Goal: Information Seeking & Learning: Compare options

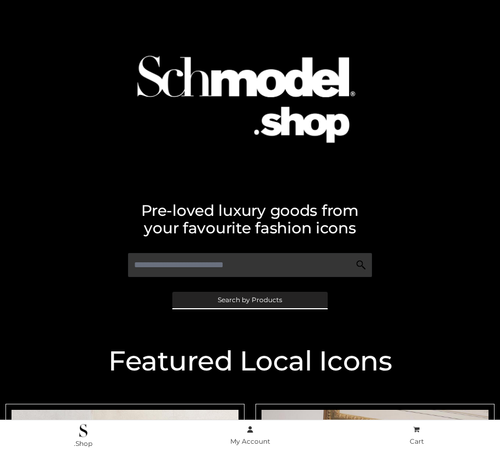
click at [249, 300] on span "Search by Products" at bounding box center [250, 300] width 65 height 7
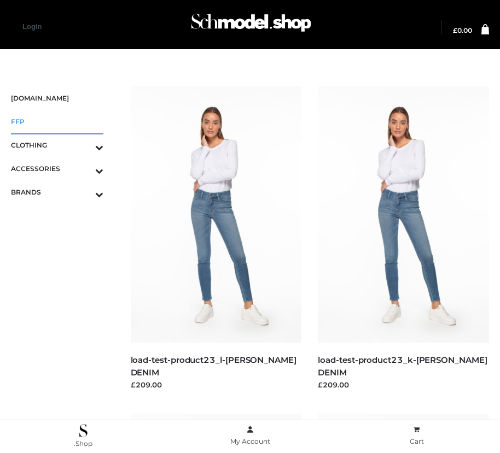
click at [57, 121] on span "FFP" at bounding box center [57, 121] width 92 height 13
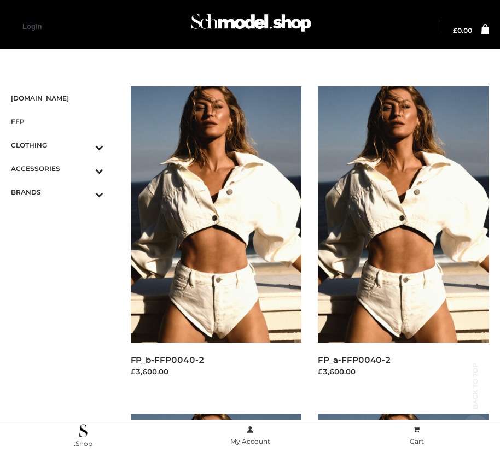
scroll to position [995, 0]
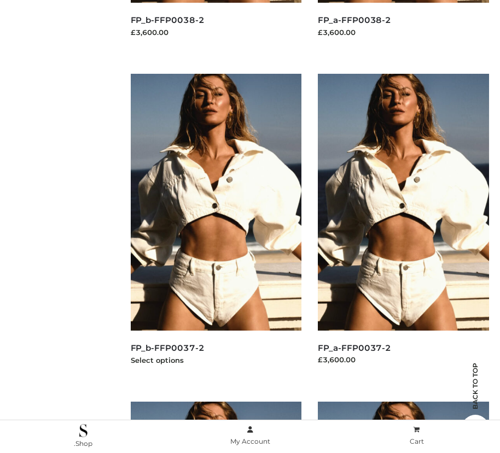
click at [215, 226] on img at bounding box center [216, 202] width 171 height 256
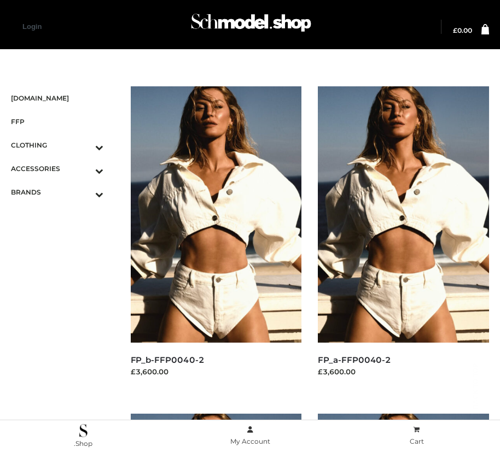
scroll to position [1650, 0]
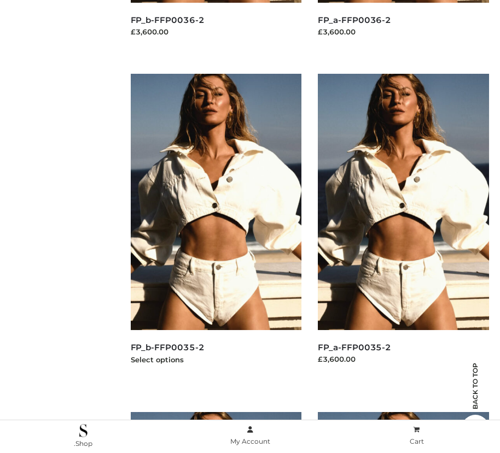
click at [215, 226] on img at bounding box center [216, 202] width 171 height 256
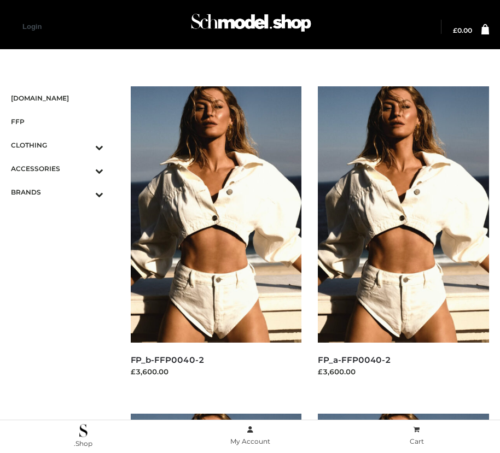
scroll to position [340, 0]
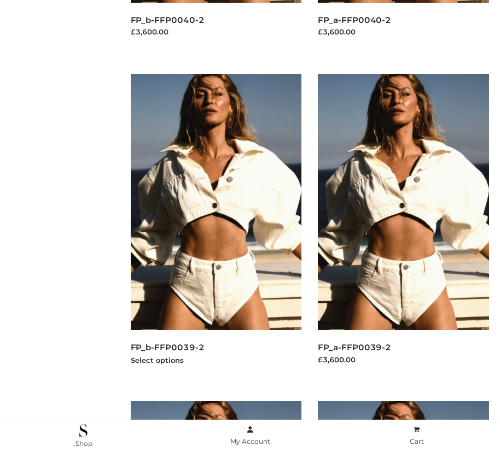
click at [215, 226] on img at bounding box center [216, 202] width 171 height 256
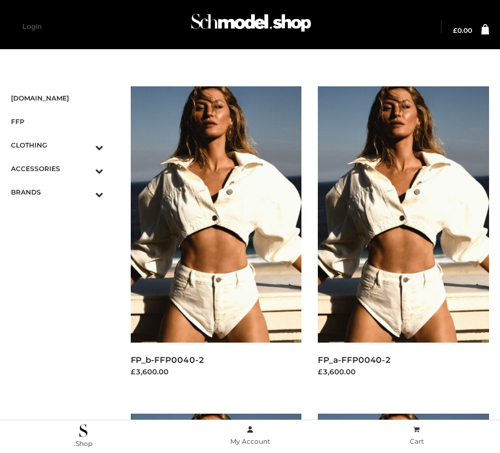
scroll to position [13, 0]
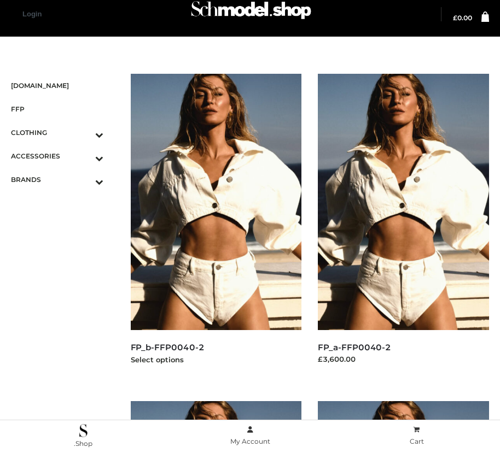
click at [215, 226] on img at bounding box center [216, 202] width 171 height 256
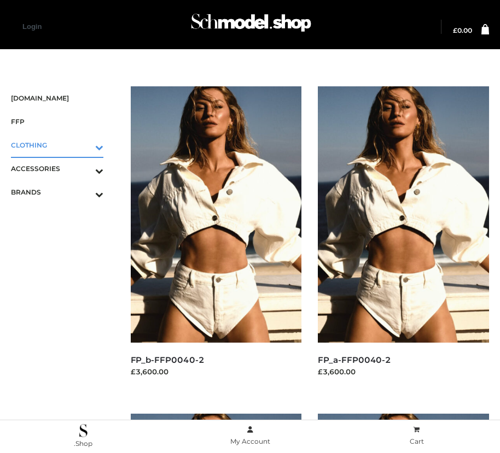
click at [84, 145] on icon "Toggle Submenu" at bounding box center [42, 147] width 122 height 13
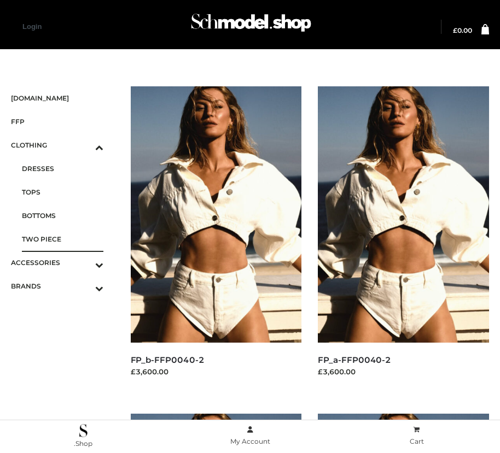
click at [62, 239] on span "TWO PIECE" at bounding box center [62, 239] width 81 height 13
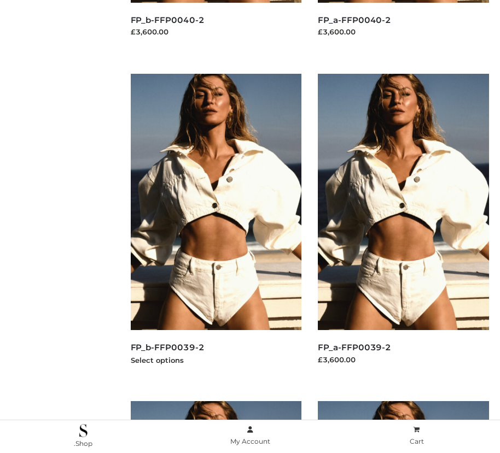
click at [215, 226] on img at bounding box center [216, 202] width 171 height 256
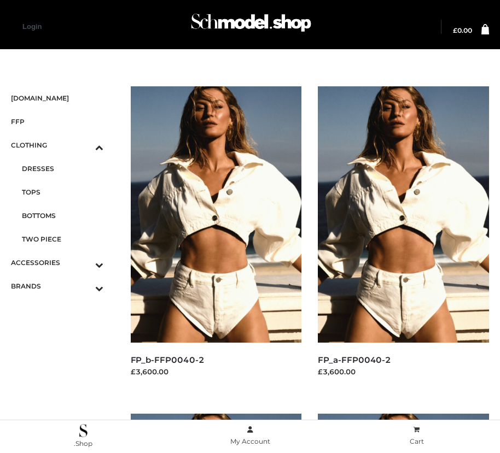
scroll to position [995, 0]
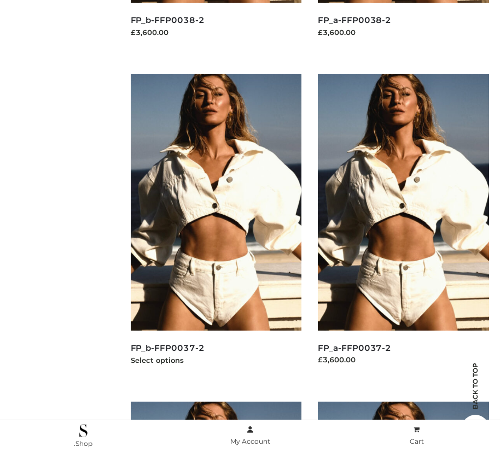
click at [215, 226] on img at bounding box center [216, 202] width 171 height 256
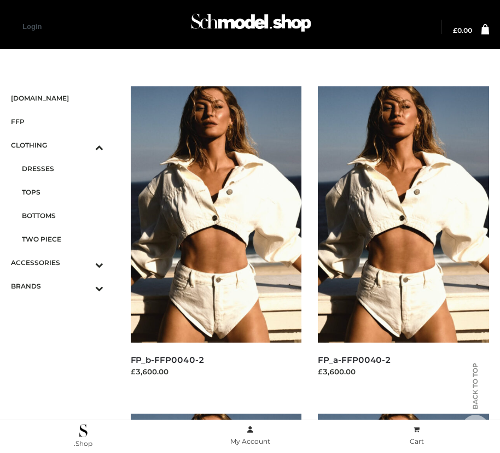
scroll to position [1323, 0]
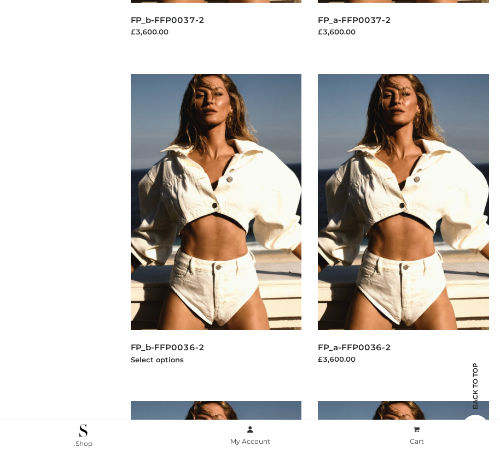
click at [215, 226] on img at bounding box center [216, 202] width 171 height 256
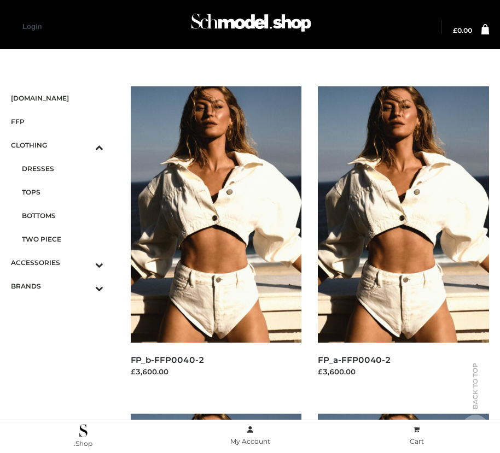
scroll to position [995, 0]
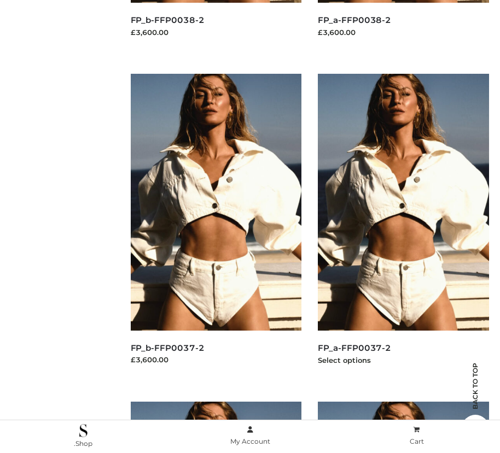
click at [403, 226] on img at bounding box center [403, 202] width 171 height 256
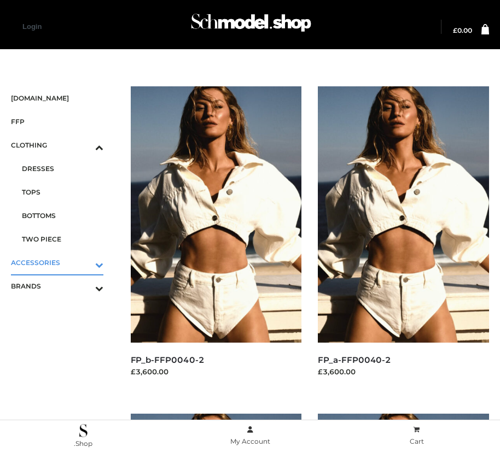
click at [84, 262] on icon "Toggle Submenu" at bounding box center [42, 265] width 122 height 13
click at [62, 215] on span "JEWELRY" at bounding box center [62, 215] width 81 height 13
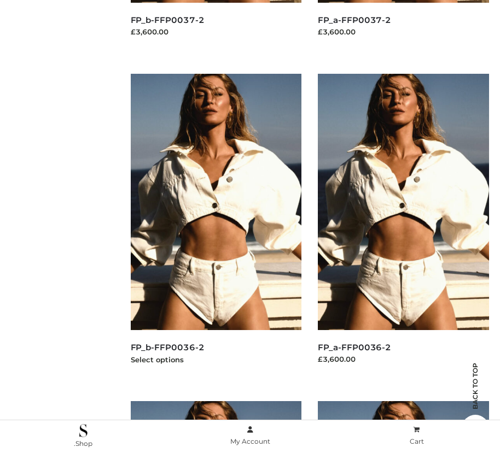
click at [215, 226] on img at bounding box center [216, 202] width 171 height 256
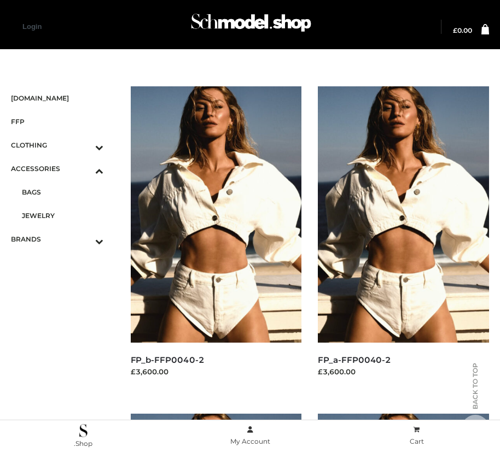
scroll to position [1650, 0]
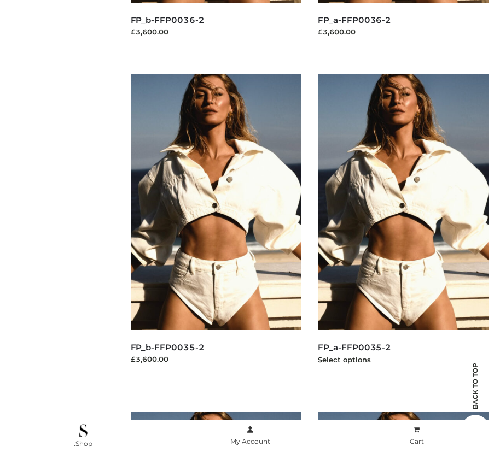
click at [403, 226] on img at bounding box center [403, 202] width 171 height 256
click at [215, 226] on img at bounding box center [216, 202] width 171 height 256
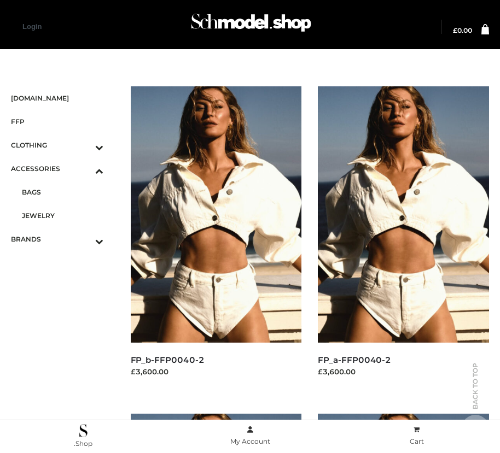
scroll to position [13, 0]
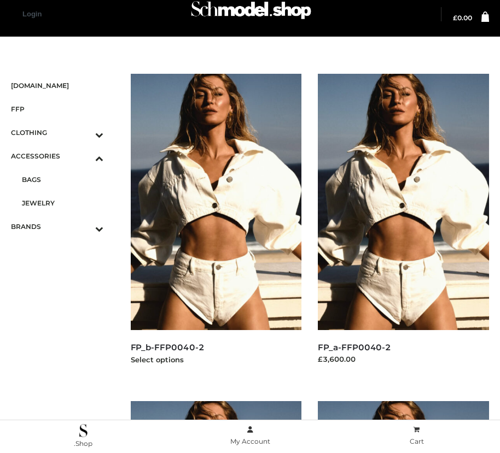
click at [215, 226] on img at bounding box center [216, 202] width 171 height 256
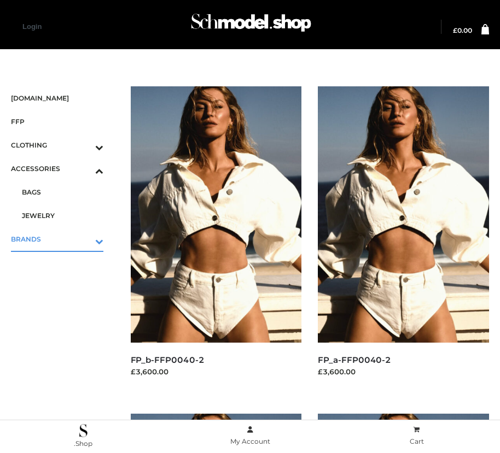
click at [84, 239] on icon "Toggle Submenu" at bounding box center [42, 241] width 122 height 13
click at [62, 215] on span "OPP SWIMWEAR" at bounding box center [62, 215] width 81 height 13
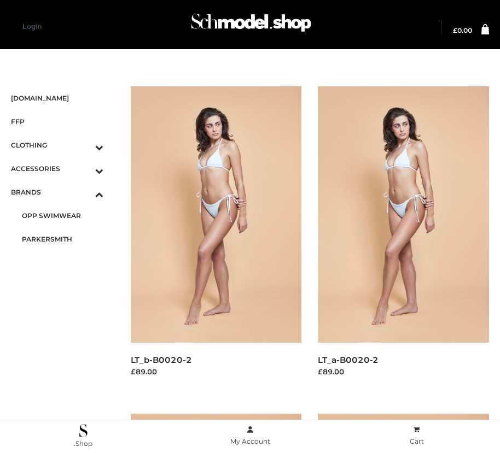
scroll to position [340, 0]
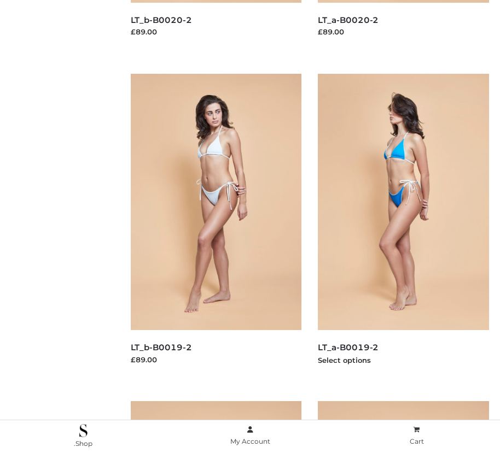
click at [403, 226] on img at bounding box center [403, 202] width 171 height 256
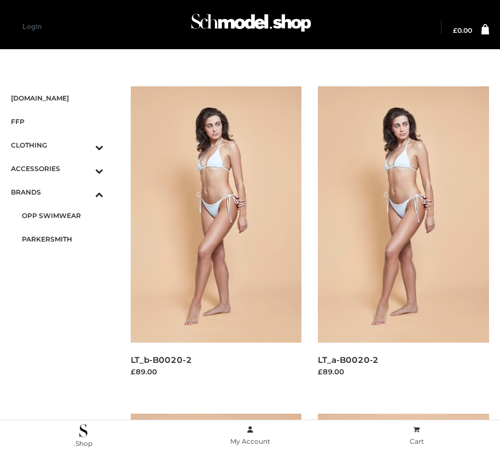
scroll to position [667, 0]
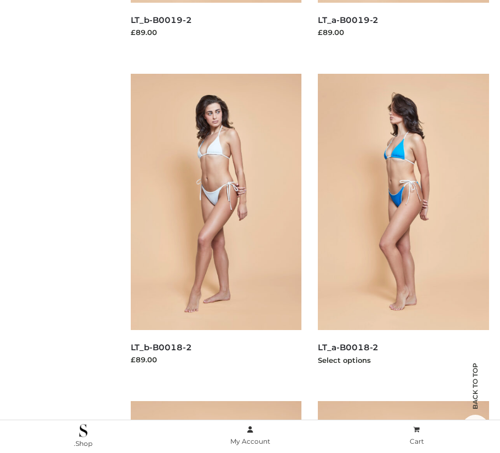
click at [403, 226] on img at bounding box center [403, 202] width 171 height 256
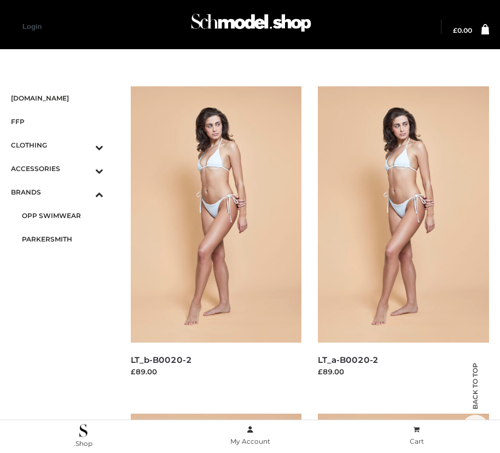
scroll to position [1650, 0]
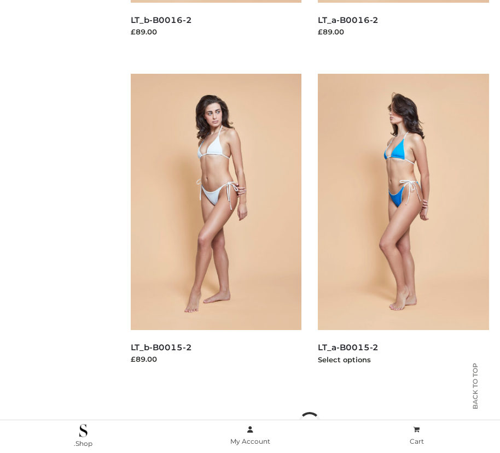
click at [403, 226] on img at bounding box center [403, 202] width 171 height 256
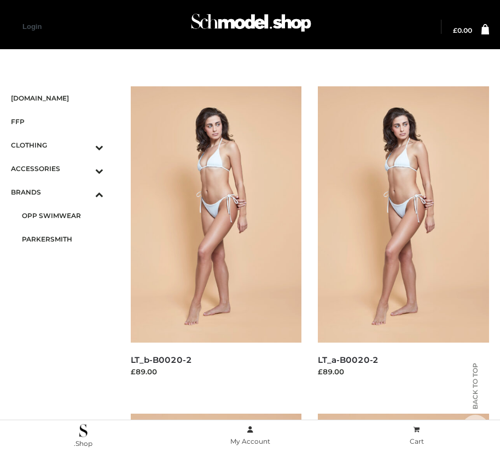
scroll to position [340, 0]
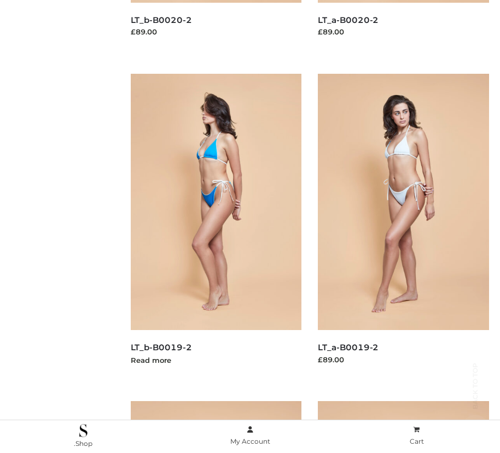
click at [215, 226] on img at bounding box center [216, 202] width 171 height 256
